Goal: Information Seeking & Learning: Learn about a topic

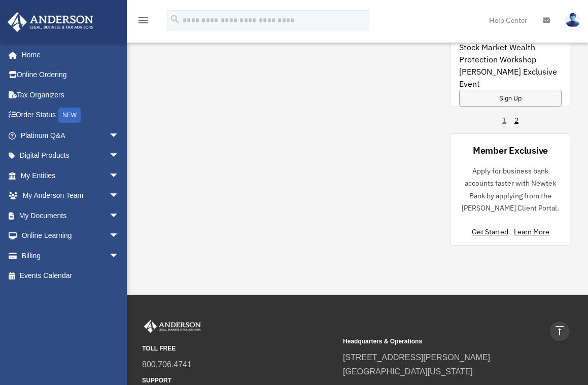
scroll to position [1015, 0]
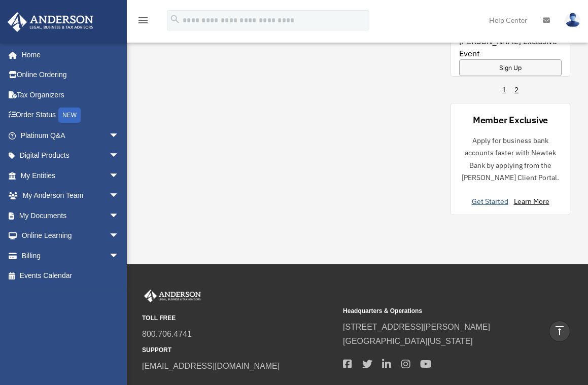
click at [495, 197] on link "Get Started" at bounding box center [492, 201] width 41 height 9
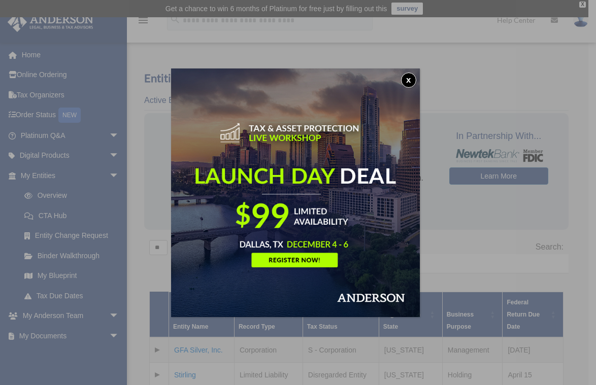
click at [412, 79] on button "x" at bounding box center [408, 80] width 15 height 15
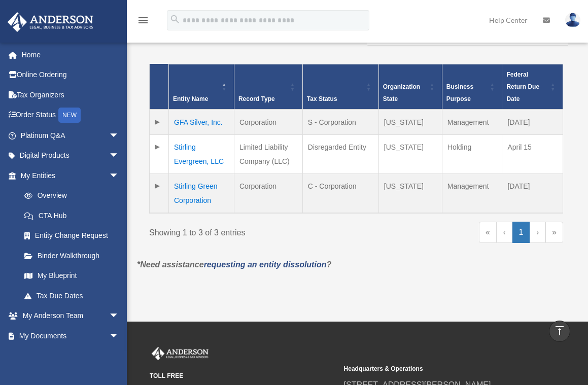
scroll to position [203, 0]
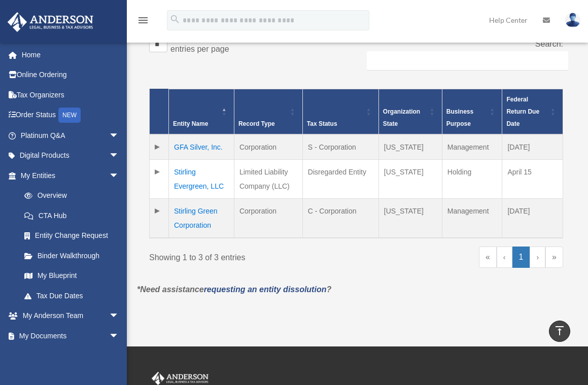
click at [156, 198] on td at bounding box center [159, 218] width 19 height 40
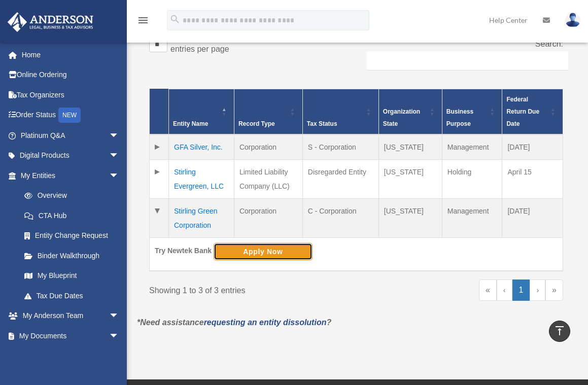
click at [274, 243] on button "Apply Now" at bounding box center [263, 251] width 99 height 17
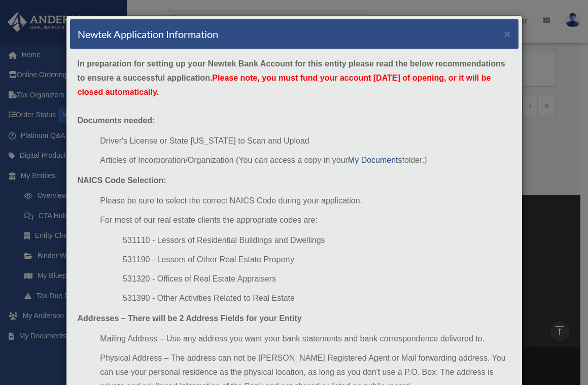
scroll to position [383, 0]
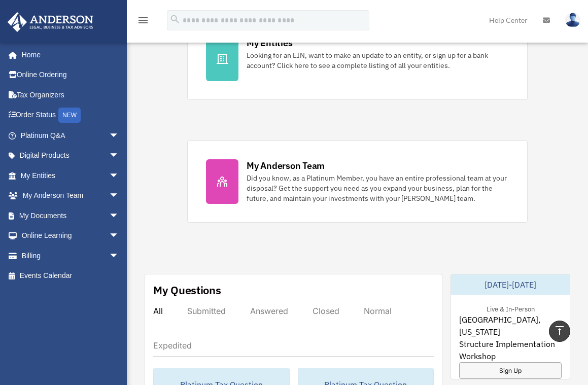
scroll to position [353, 0]
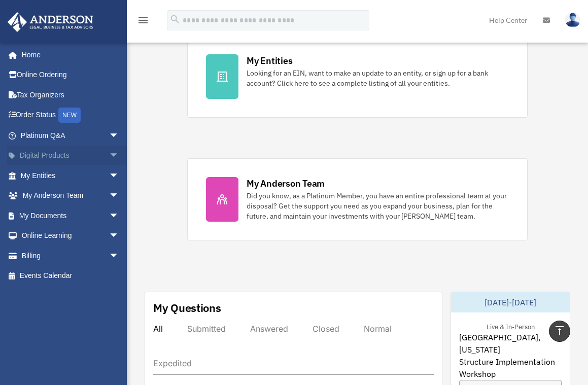
click at [109, 153] on span "arrow_drop_down" at bounding box center [119, 156] width 20 height 21
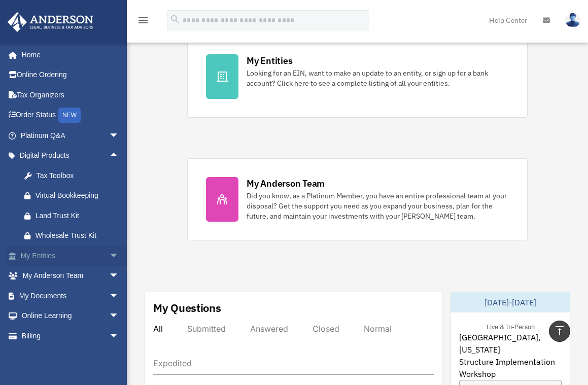
click at [75, 251] on link "My Entities arrow_drop_down" at bounding box center [70, 256] width 127 height 20
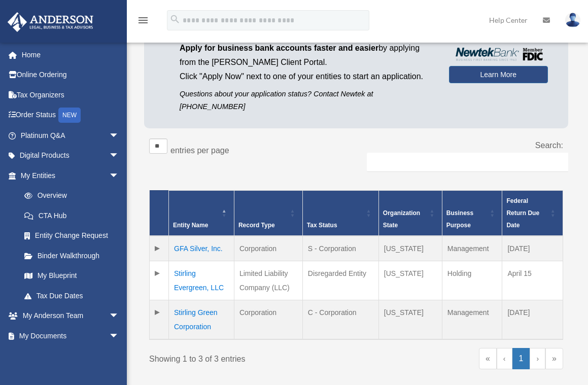
scroll to position [152, 0]
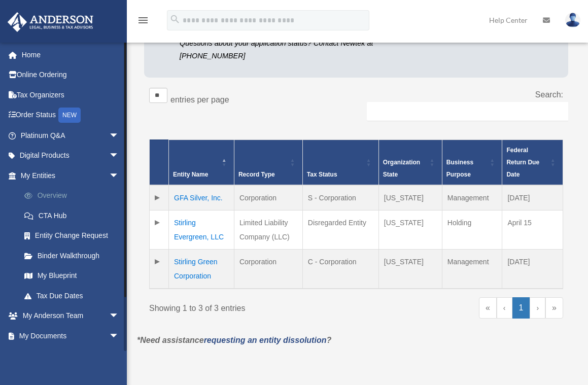
click at [57, 194] on link "Overview" at bounding box center [74, 196] width 120 height 20
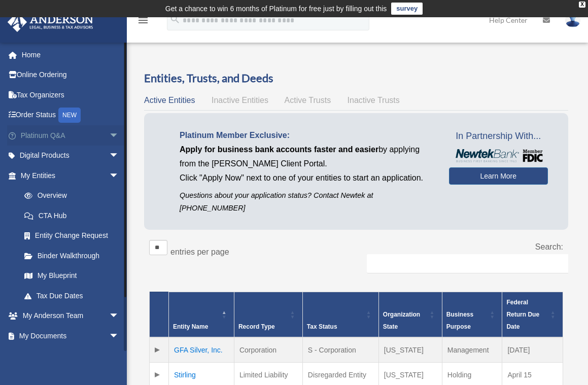
click at [55, 131] on link "Platinum Q&A arrow_drop_down" at bounding box center [70, 135] width 127 height 20
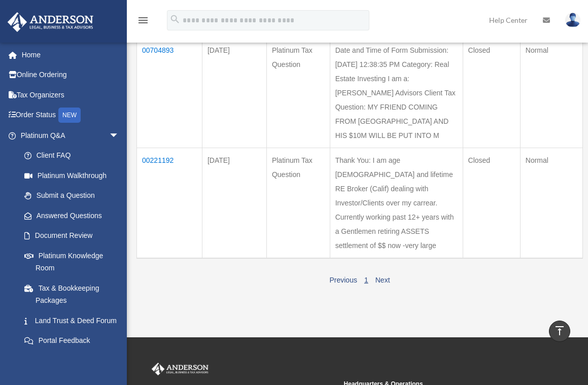
scroll to position [152, 0]
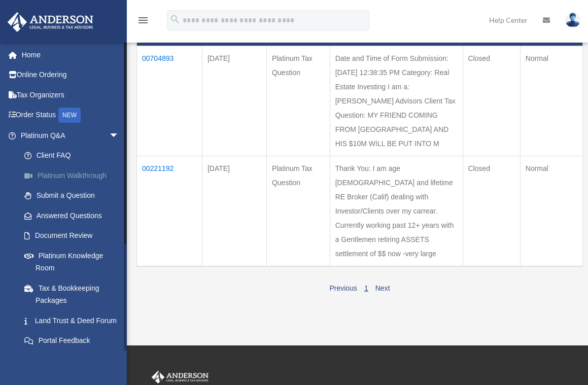
click at [69, 171] on link "Platinum Walkthrough" at bounding box center [74, 175] width 120 height 20
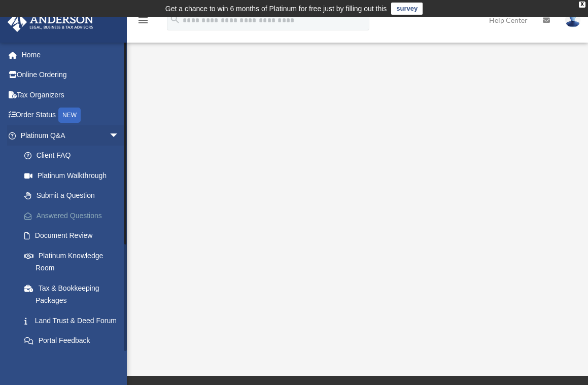
click at [78, 211] on link "Answered Questions" at bounding box center [74, 216] width 120 height 20
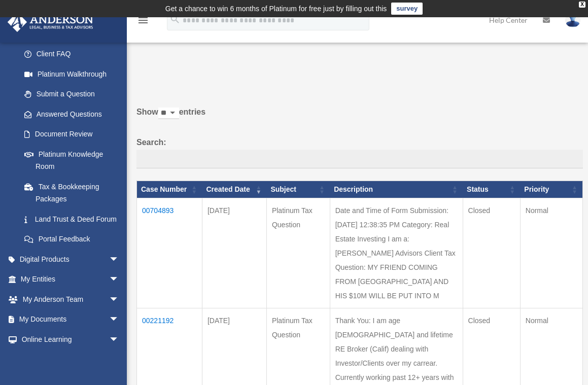
click at [179, 112] on select "** ** ** ***" at bounding box center [168, 114] width 21 height 12
click at [230, 124] on label "Show ** ** ** *** entries" at bounding box center [360, 117] width 447 height 24
click at [179, 119] on select "** ** ** ***" at bounding box center [168, 114] width 21 height 12
click at [156, 141] on label "Search:" at bounding box center [360, 152] width 447 height 33
click at [156, 150] on input "Search:" at bounding box center [360, 159] width 447 height 19
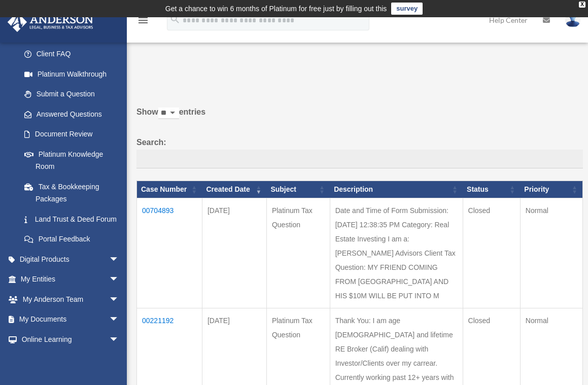
click at [197, 132] on div "Show ** ** ** *** entries Search: Case Number Created Date Subject Description …" at bounding box center [360, 276] width 447 height 343
click at [85, 111] on link "Answered Questions" at bounding box center [74, 114] width 120 height 20
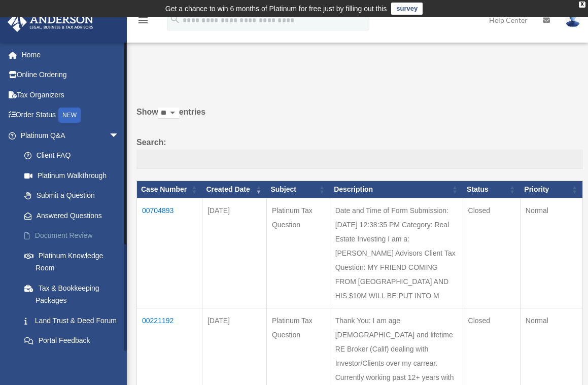
click at [81, 233] on link "Document Review" at bounding box center [74, 236] width 120 height 20
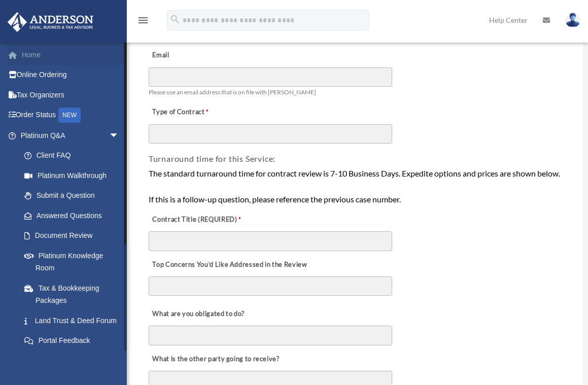
click at [35, 53] on link "Home" at bounding box center [70, 55] width 127 height 20
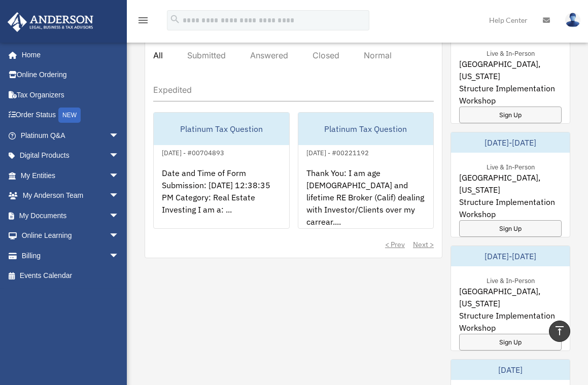
scroll to position [609, 0]
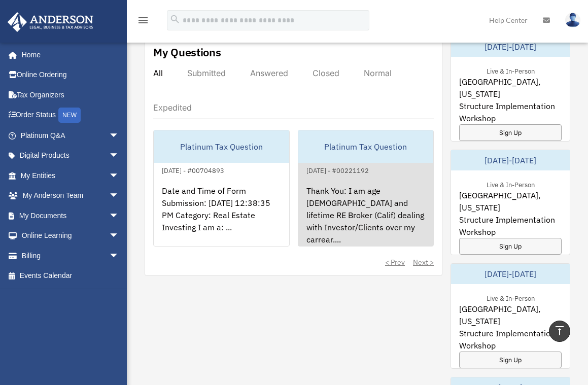
click at [323, 224] on div "Thank You: I am age [DEMOGRAPHIC_DATA] and lifetime RE Broker (Calif) dealing w…" at bounding box center [366, 216] width 136 height 79
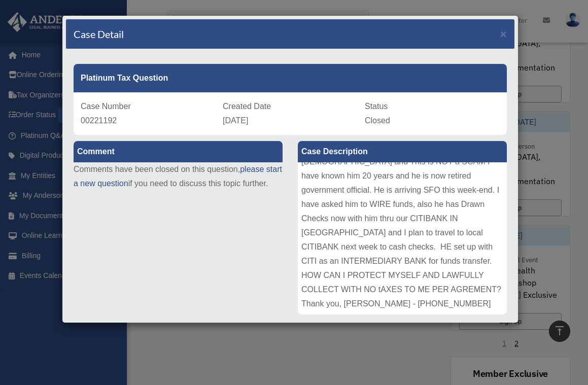
scroll to position [153, 0]
click at [32, 54] on div "Case Detail × Platinum Tax Question Case Number 00221192 Created Date June 23, …" at bounding box center [294, 192] width 588 height 385
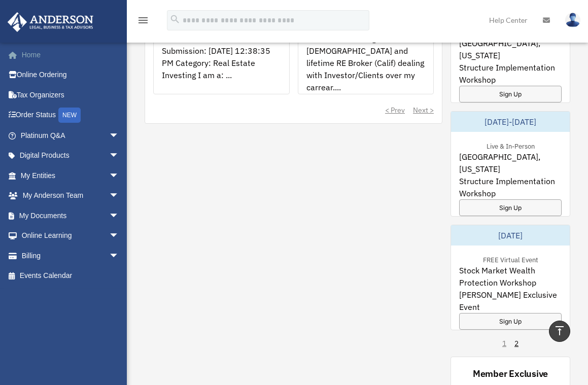
scroll to position [739, 0]
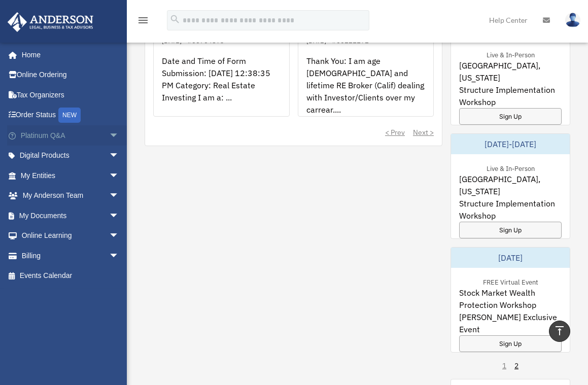
click at [63, 133] on link "Platinum Q&A arrow_drop_down" at bounding box center [70, 135] width 127 height 20
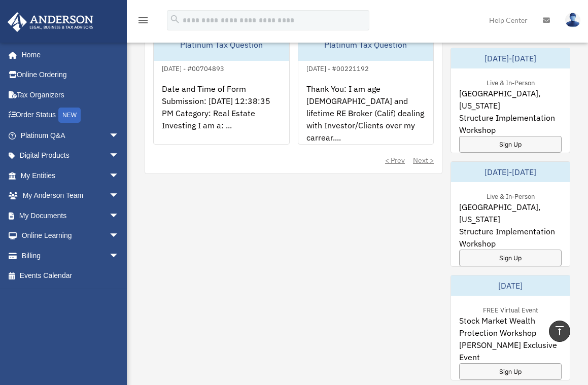
scroll to position [621, 0]
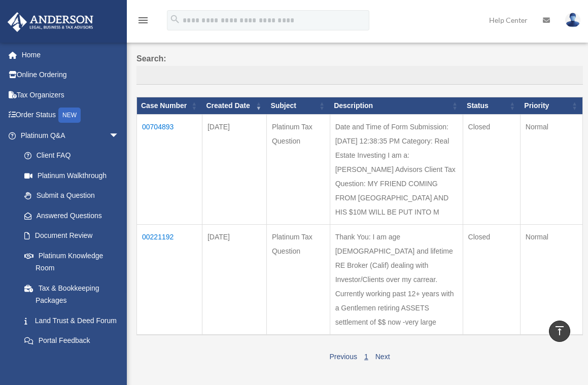
scroll to position [51, 0]
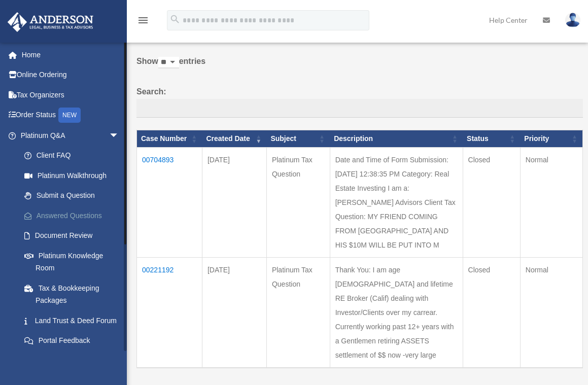
click at [74, 211] on link "Answered Questions" at bounding box center [74, 216] width 120 height 20
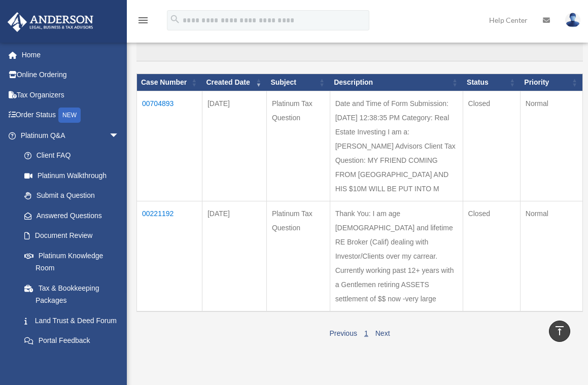
scroll to position [106, 0]
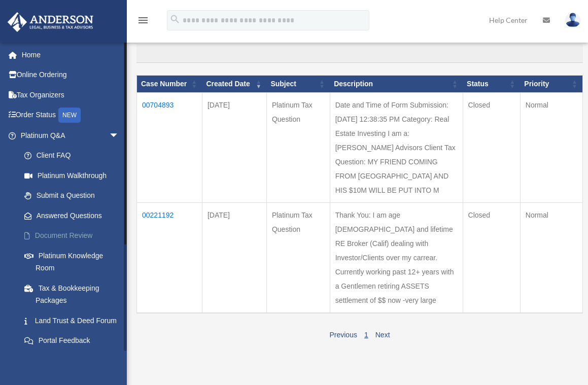
click at [82, 231] on link "Document Review" at bounding box center [74, 236] width 120 height 20
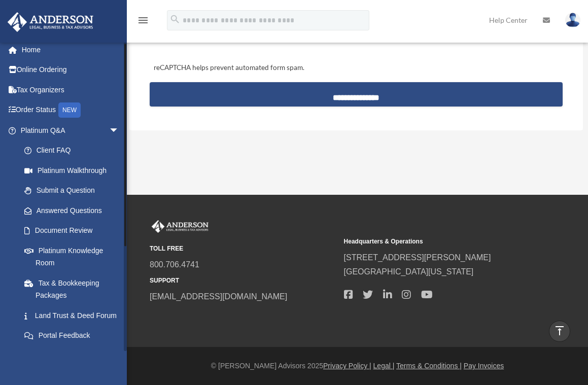
scroll to position [3, 0]
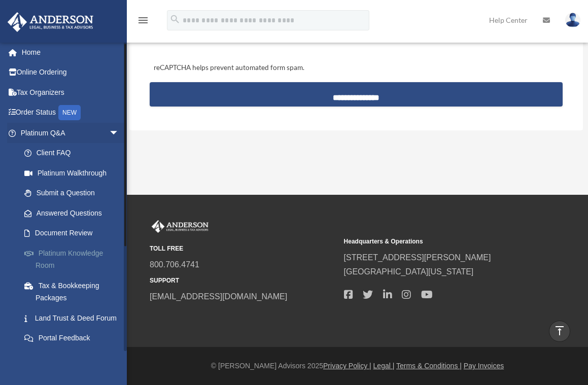
click at [82, 250] on link "Platinum Knowledge Room" at bounding box center [74, 259] width 120 height 32
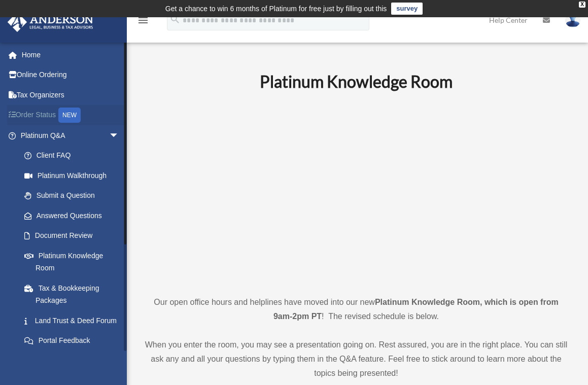
click at [73, 110] on div "NEW" at bounding box center [69, 115] width 22 height 15
